Goal: Task Accomplishment & Management: Manage account settings

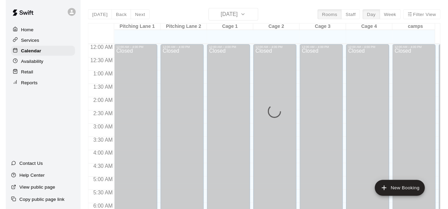
scroll to position [433, 0]
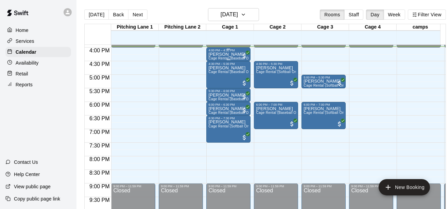
click at [222, 51] on div "4:00 PM – 4:30 PM" at bounding box center [228, 50] width 40 height 3
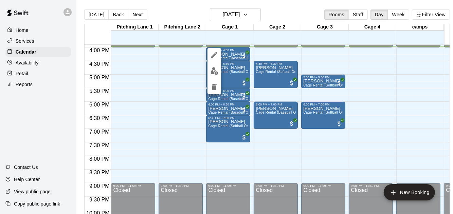
click at [266, 55] on div at bounding box center [226, 107] width 453 height 214
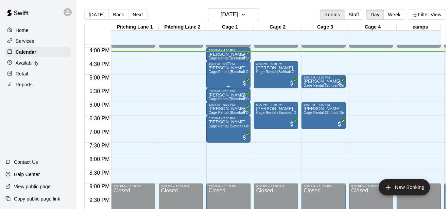
click at [213, 72] on span "Cage Rental (Baseball Only)" at bounding box center [231, 72] width 46 height 4
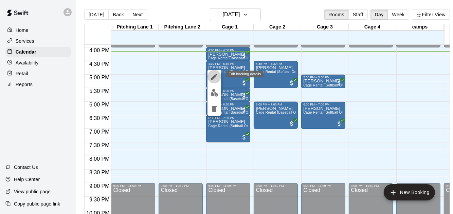
click at [211, 75] on icon "edit" at bounding box center [214, 77] width 8 height 8
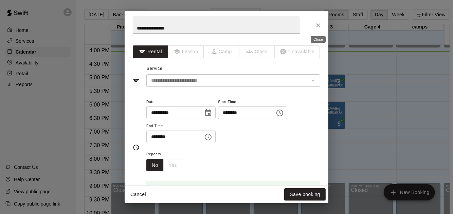
click at [318, 28] on icon "Close" at bounding box center [318, 25] width 7 height 7
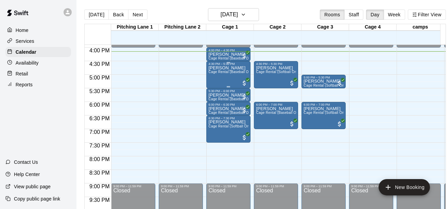
click at [215, 75] on div "[PERSON_NAME] Cage Rental (Baseball Only)" at bounding box center [228, 170] width 40 height 209
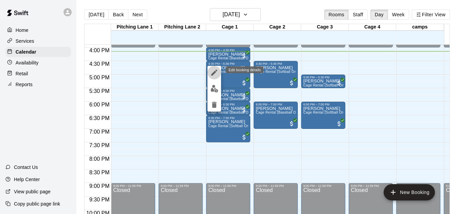
click at [214, 71] on icon "edit" at bounding box center [214, 73] width 8 height 8
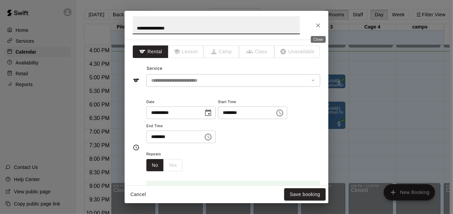
click at [317, 23] on icon "Close" at bounding box center [318, 25] width 4 height 4
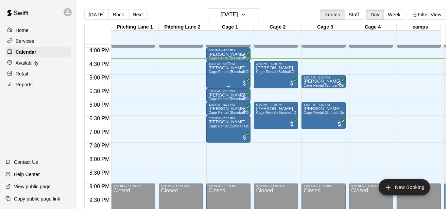
click at [227, 72] on span "Cage Rental (Baseball Only)" at bounding box center [231, 72] width 46 height 4
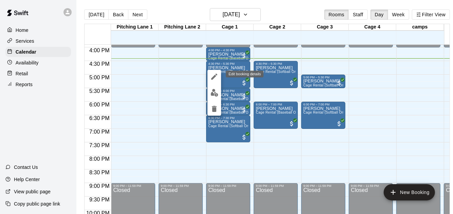
click at [218, 75] on icon "edit" at bounding box center [214, 77] width 8 height 8
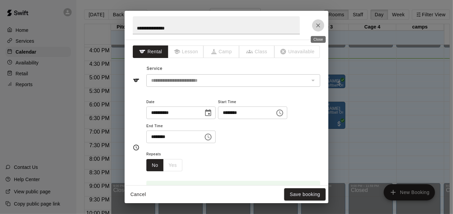
click at [314, 23] on button "Close" at bounding box center [318, 25] width 12 height 12
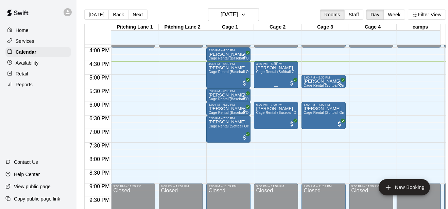
click at [265, 82] on div "[PERSON_NAME] Cage Rental (Softball Only)" at bounding box center [276, 170] width 40 height 209
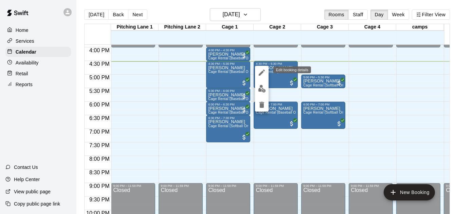
click at [259, 77] on button "edit" at bounding box center [262, 73] width 14 height 14
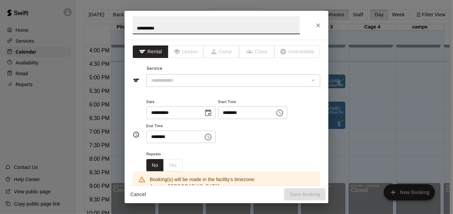
type input "**********"
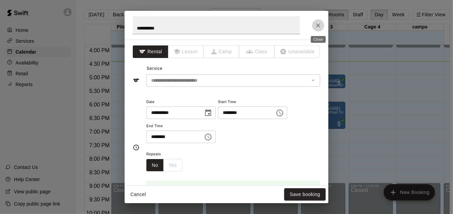
click at [316, 29] on button "Close" at bounding box center [318, 25] width 12 height 12
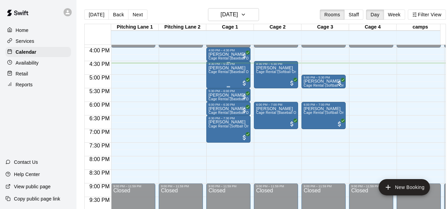
drag, startPoint x: 316, startPoint y: 29, endPoint x: 206, endPoint y: 77, distance: 120.5
click at [206, 77] on div "12:00 AM 12:30 AM 1:00 AM 1:30 AM 2:00 AM 2:30 AM 3:00 AM 3:30 AM 4:00 AM 4:30 …" at bounding box center [265, 131] width 361 height 172
click at [268, 71] on span "Cage Rental (Softball Only)" at bounding box center [278, 72] width 45 height 4
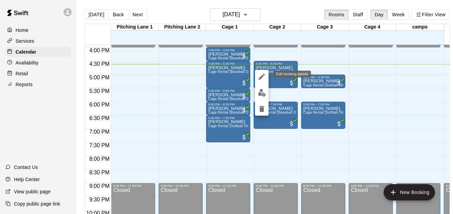
click at [257, 76] on button "edit" at bounding box center [262, 77] width 14 height 14
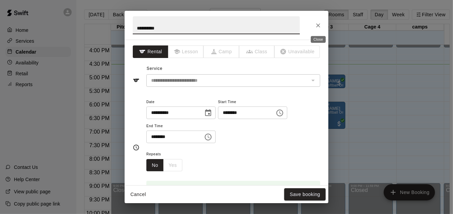
click at [319, 24] on icon "Close" at bounding box center [318, 25] width 7 height 7
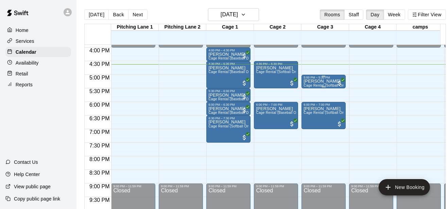
click at [321, 81] on p "[PERSON_NAME]" at bounding box center [323, 81] width 40 height 0
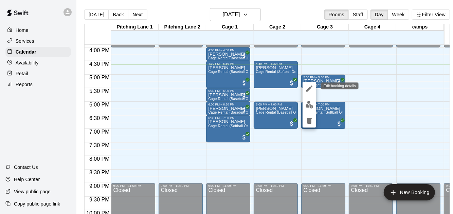
click at [309, 85] on icon "edit" at bounding box center [309, 89] width 8 height 8
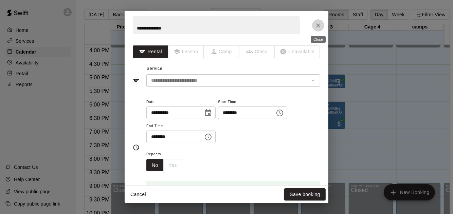
click at [321, 25] on icon "Close" at bounding box center [318, 25] width 7 height 7
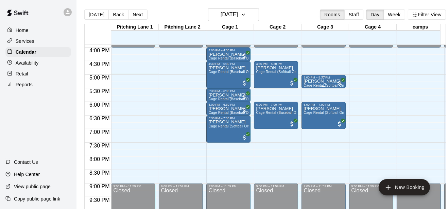
click at [321, 81] on p "[PERSON_NAME]" at bounding box center [323, 81] width 40 height 0
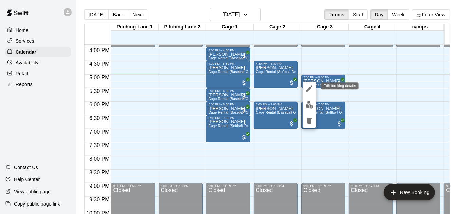
click at [306, 87] on icon "edit" at bounding box center [309, 89] width 8 height 8
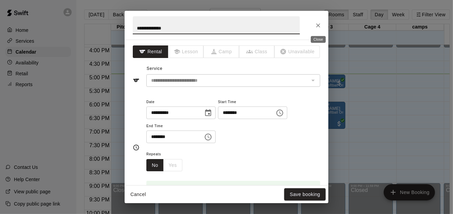
click at [315, 28] on icon "Close" at bounding box center [318, 25] width 7 height 7
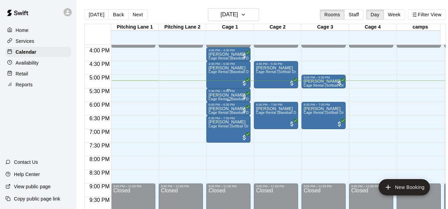
click at [238, 95] on div "[PERSON_NAME] Cage Rental (Baseball Only)" at bounding box center [228, 197] width 40 height 209
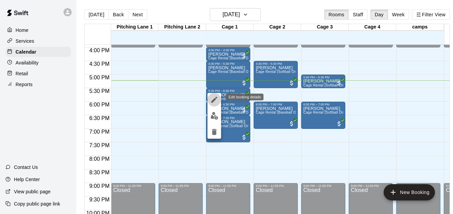
click at [221, 100] on button "edit" at bounding box center [215, 100] width 14 height 14
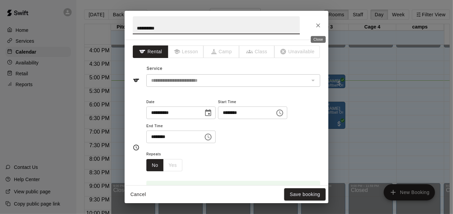
click at [316, 27] on icon "Close" at bounding box center [318, 25] width 7 height 7
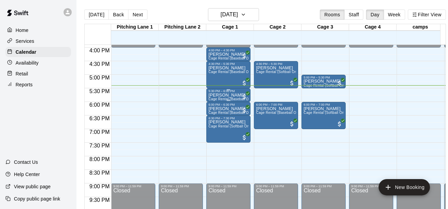
click at [227, 95] on p "[PERSON_NAME]" at bounding box center [228, 95] width 40 height 0
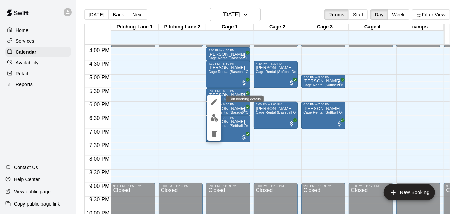
click at [217, 100] on icon "edit" at bounding box center [214, 102] width 8 height 8
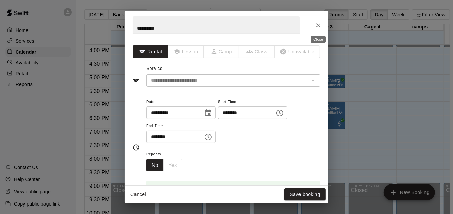
click at [317, 24] on icon "Close" at bounding box center [318, 25] width 7 height 7
